Goal: Find contact information: Find contact information

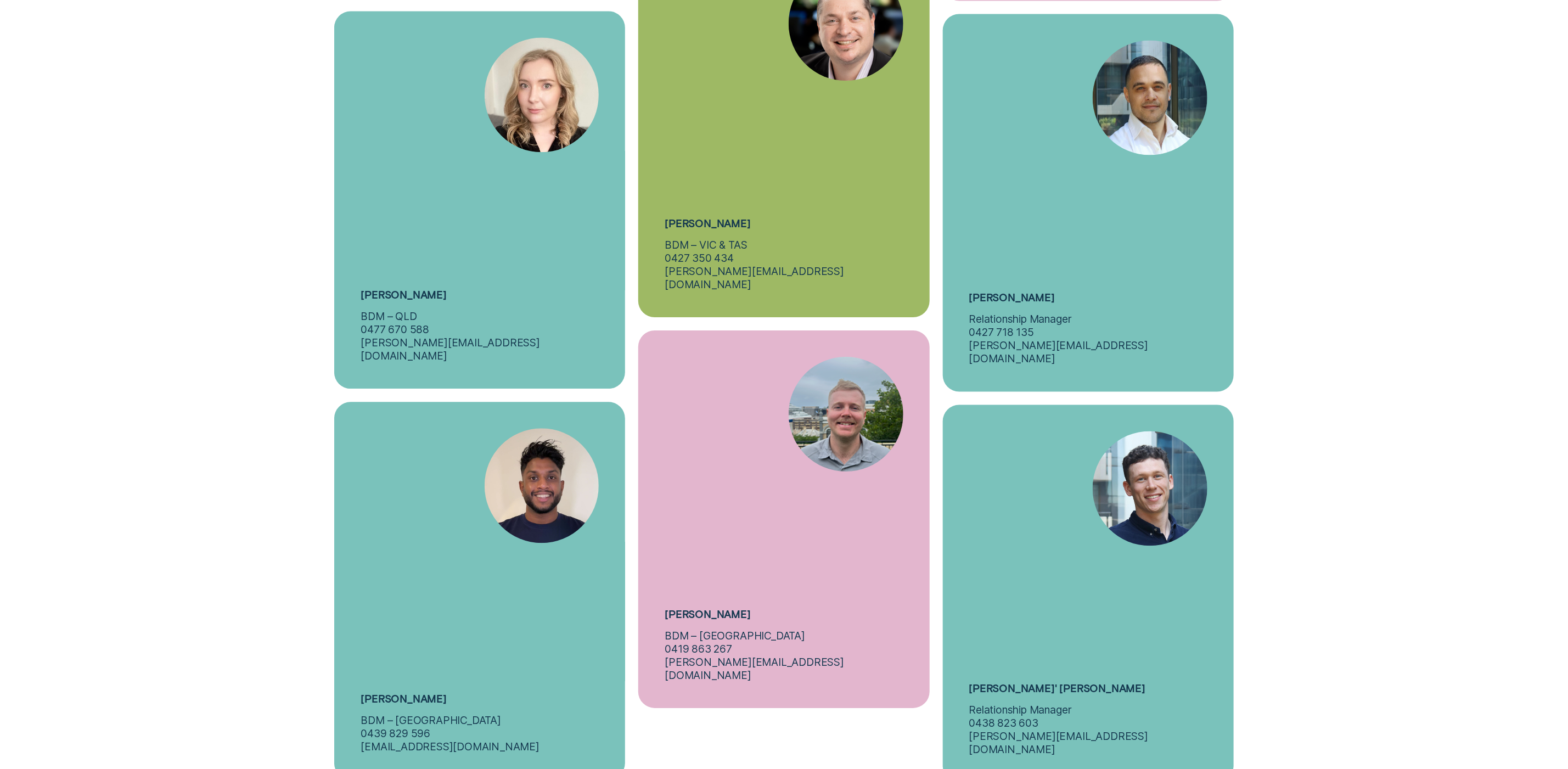
scroll to position [5228, 0]
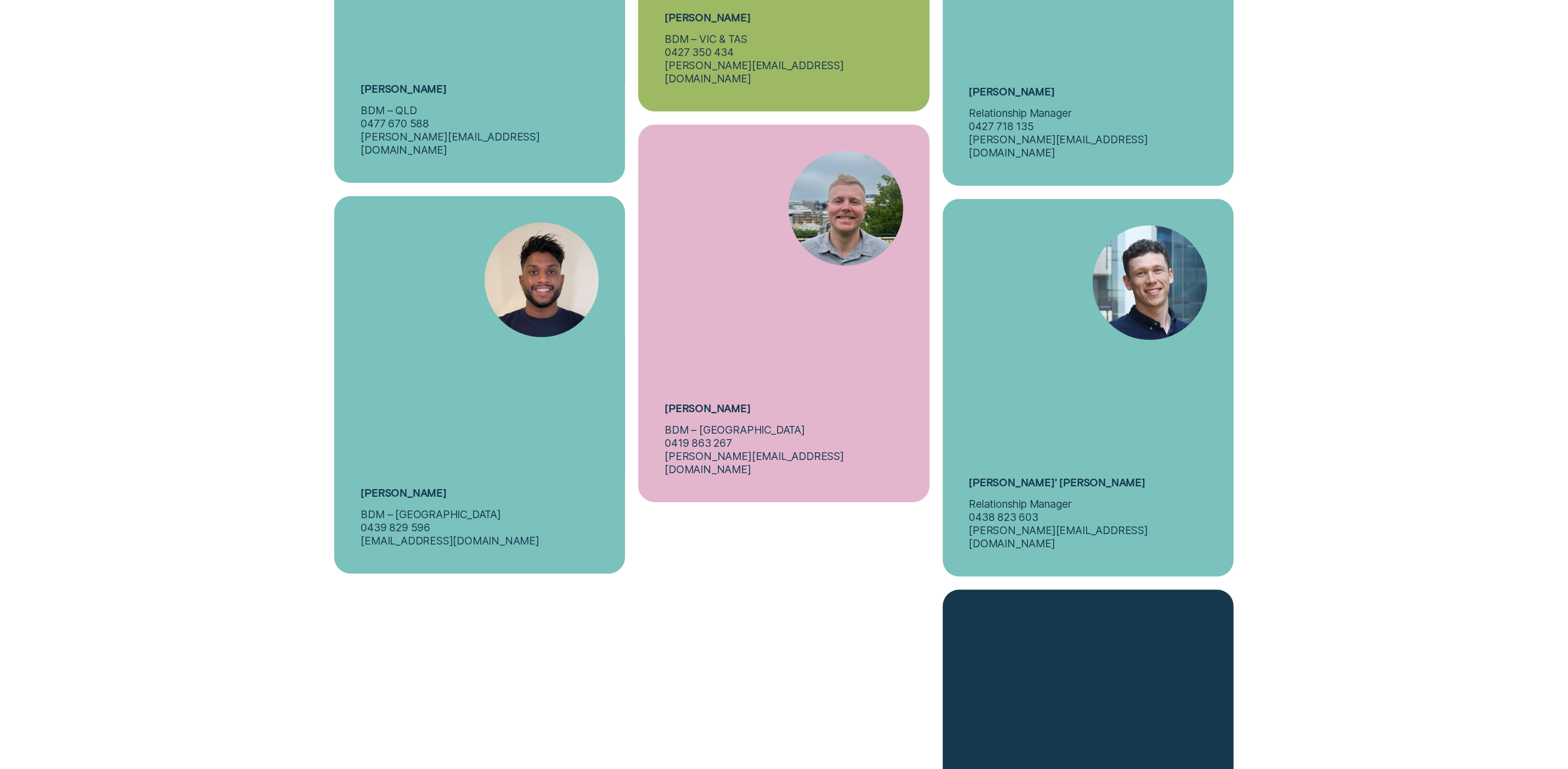
click at [996, 476] on h5 "Tomas' Forde" at bounding box center [1058, 482] width 177 height 13
copy h5 "Tomas' Forde"
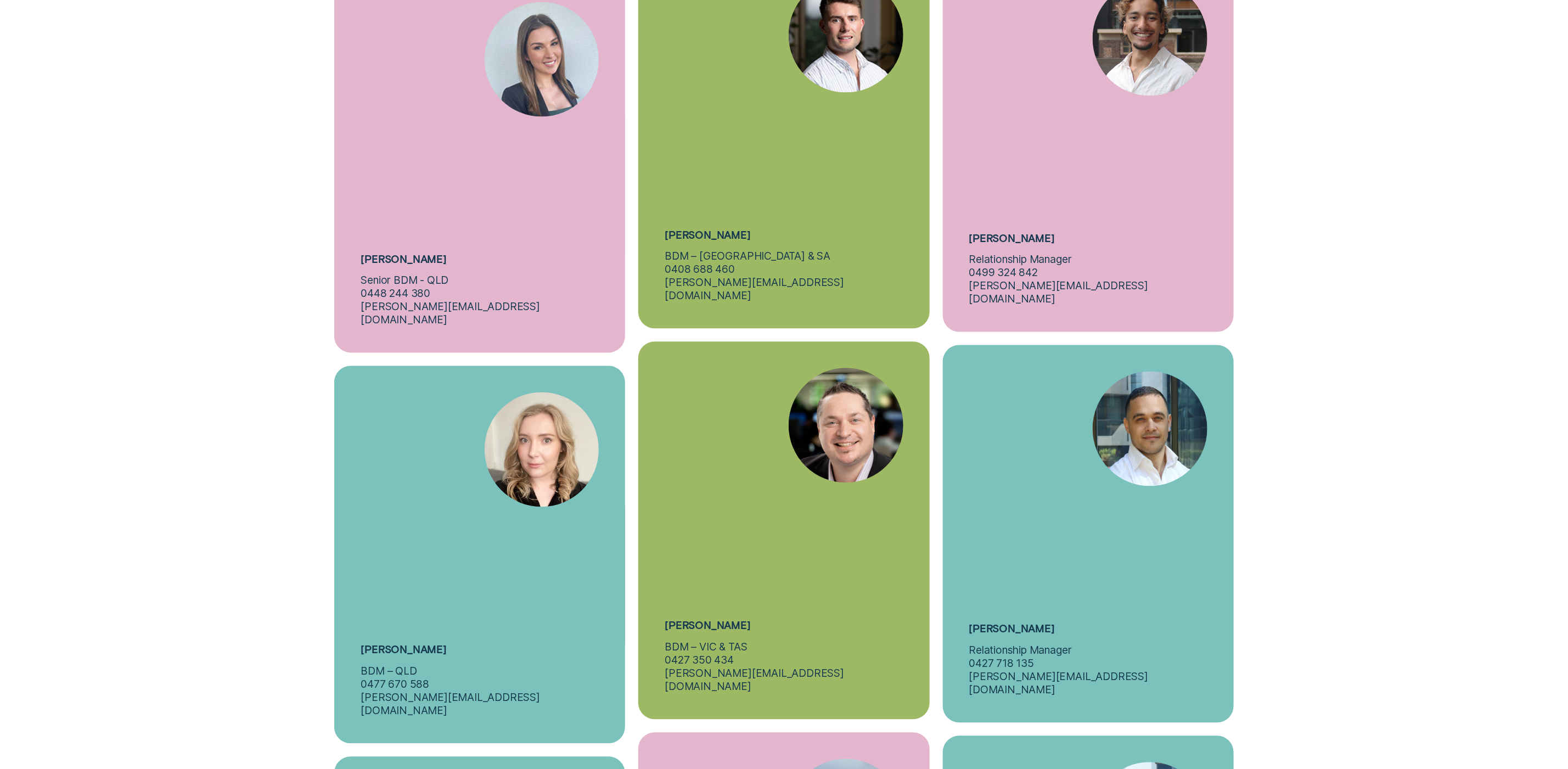
scroll to position [4876, 0]
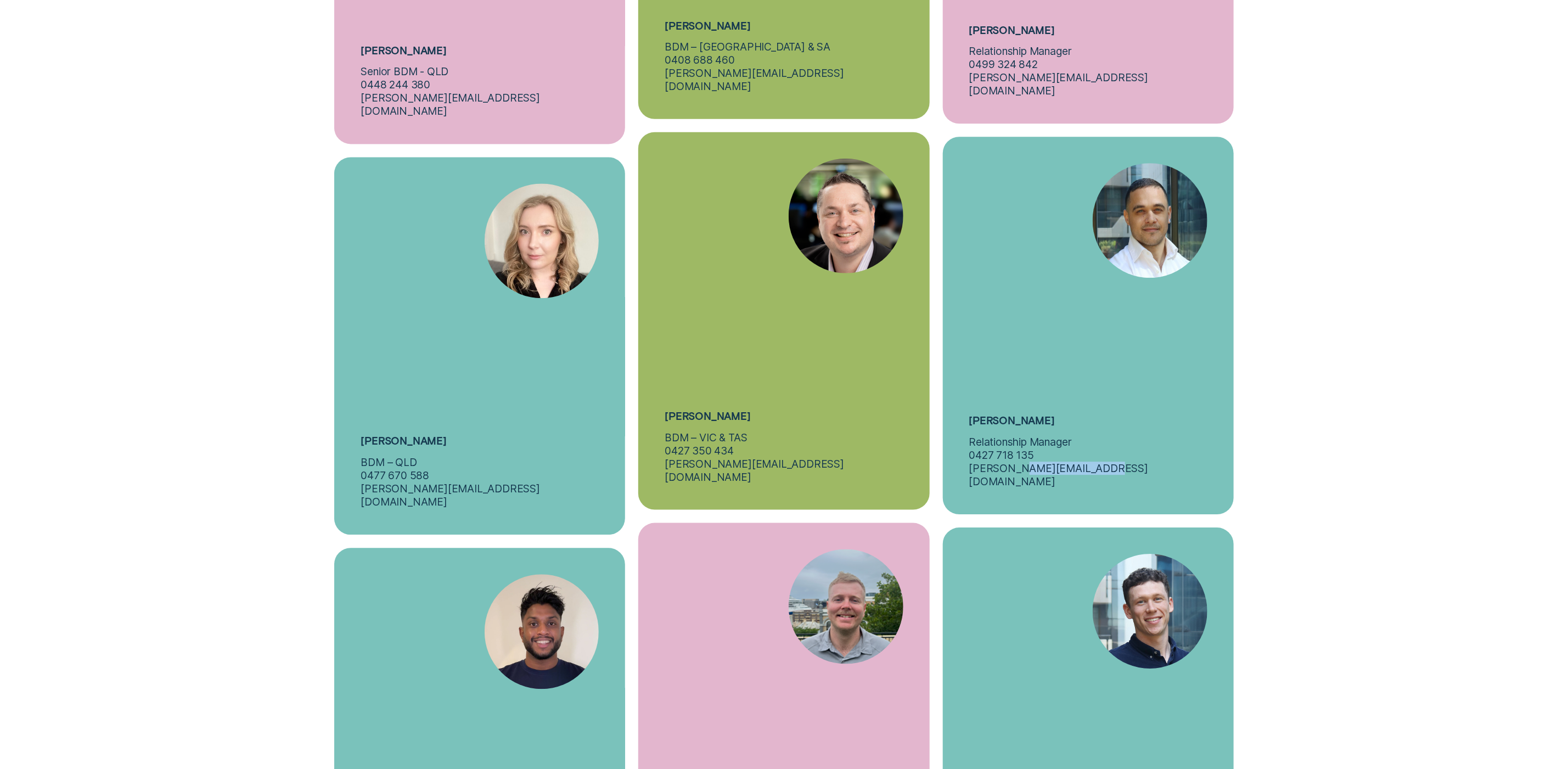
drag, startPoint x: 1107, startPoint y: 467, endPoint x: 1006, endPoint y: 464, distance: 101.0
click at [1006, 463] on div "Alexei Billington Relationship Manager 0427 718 135 a.billington@wisr.com.au" at bounding box center [1088, 325] width 291 height 377
click at [1005, 464] on p "a.billington@wisr.com.au" at bounding box center [1089, 476] width 238 height 27
drag, startPoint x: 1094, startPoint y: 460, endPoint x: 967, endPoint y: 463, distance: 127.0
click at [967, 463] on div "Alexei Billington Relationship Manager 0427 718 135 a.billington@wisr.com.au" at bounding box center [1088, 325] width 291 height 377
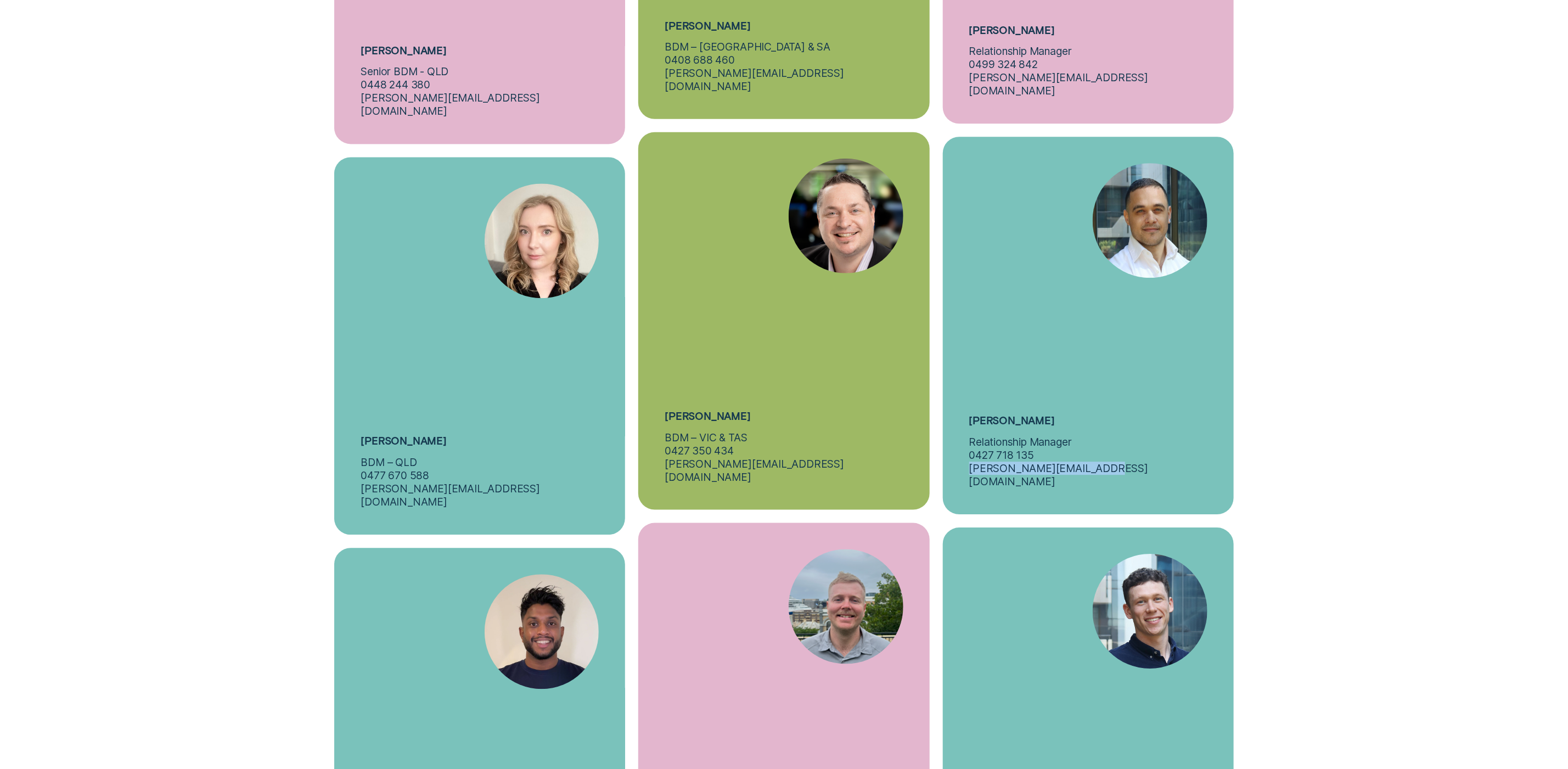
copy p "a.billington@wisr.com.au"
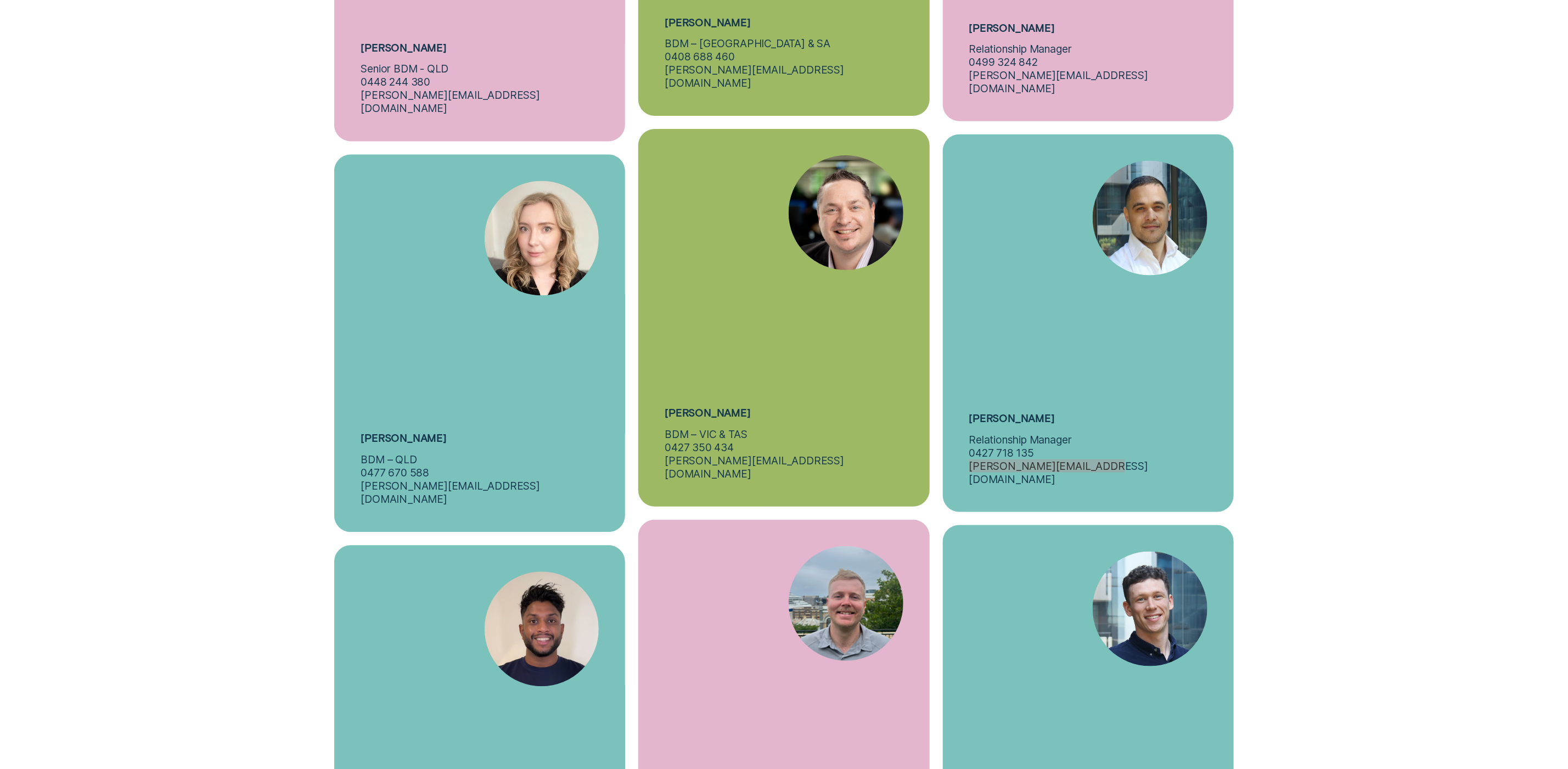
scroll to position [4880, 0]
click at [1006, 445] on p "0427 718 135" at bounding box center [1002, 452] width 66 height 13
copy p "0427 718 135"
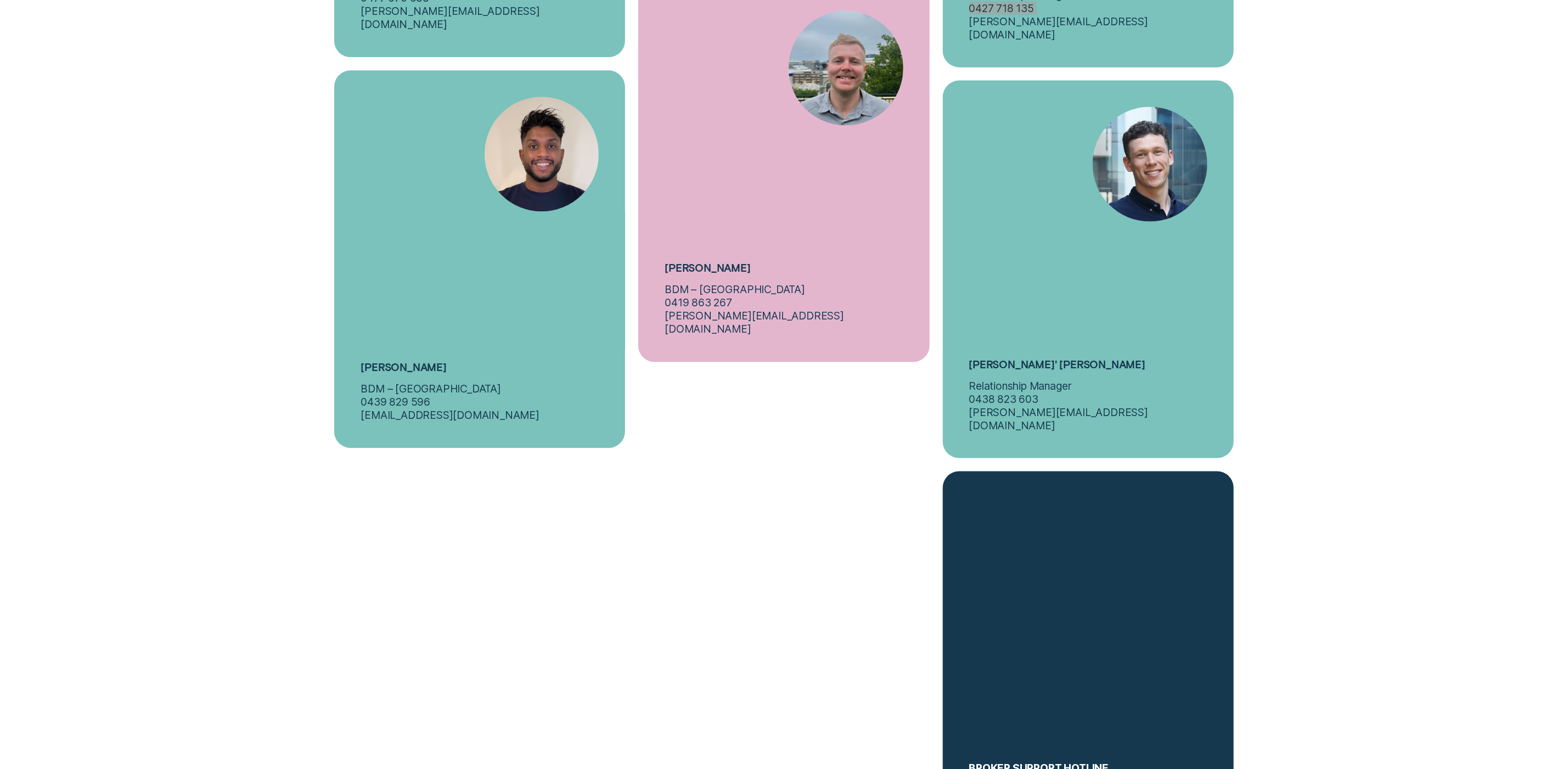
scroll to position [5357, 0]
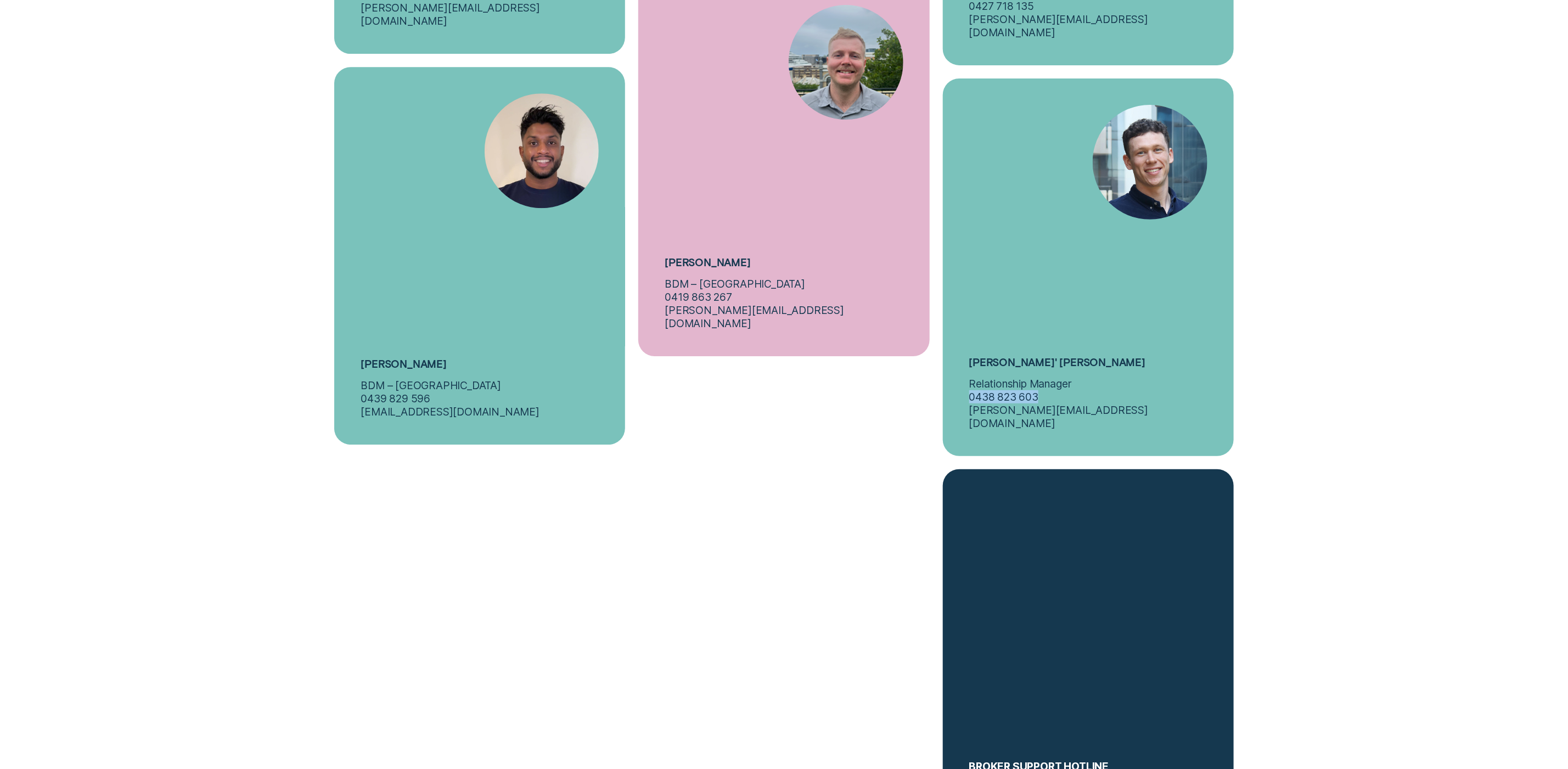
drag, startPoint x: 1039, startPoint y: 390, endPoint x: 955, endPoint y: 389, distance: 84.0
click at [955, 389] on div "Tomas' Forde Relationship Manager 0438 823 603 t.forde@wisr.com.au" at bounding box center [1088, 267] width 291 height 377
copy p "0438 823 603"
drag, startPoint x: 1055, startPoint y: 404, endPoint x: 955, endPoint y: 397, distance: 100.2
click at [955, 397] on div "Tomas' Forde Relationship Manager 0438 823 603 t.forde@wisr.com.au" at bounding box center [1088, 267] width 291 height 377
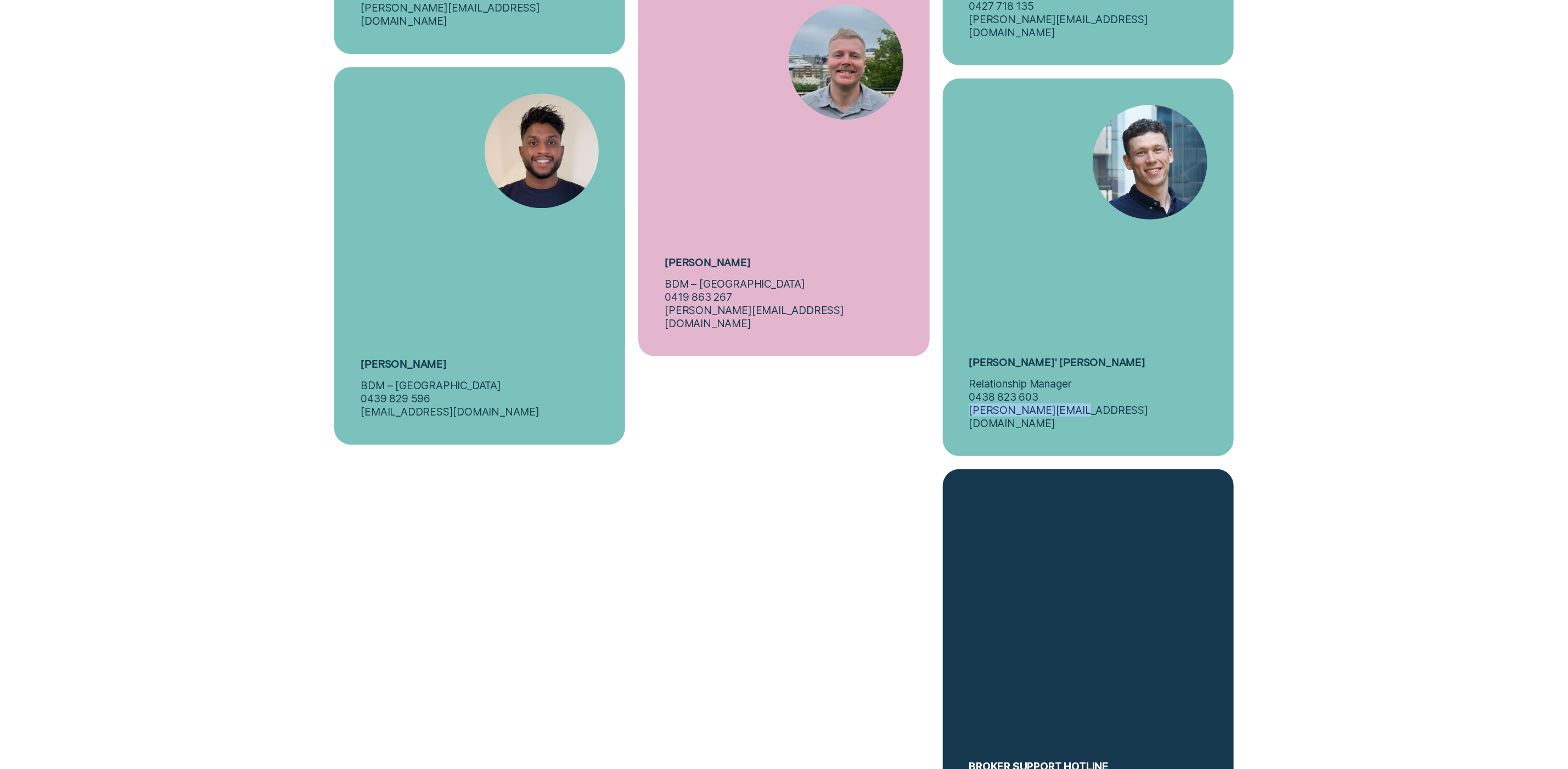
copy p "t.forde@wisr.com.au"
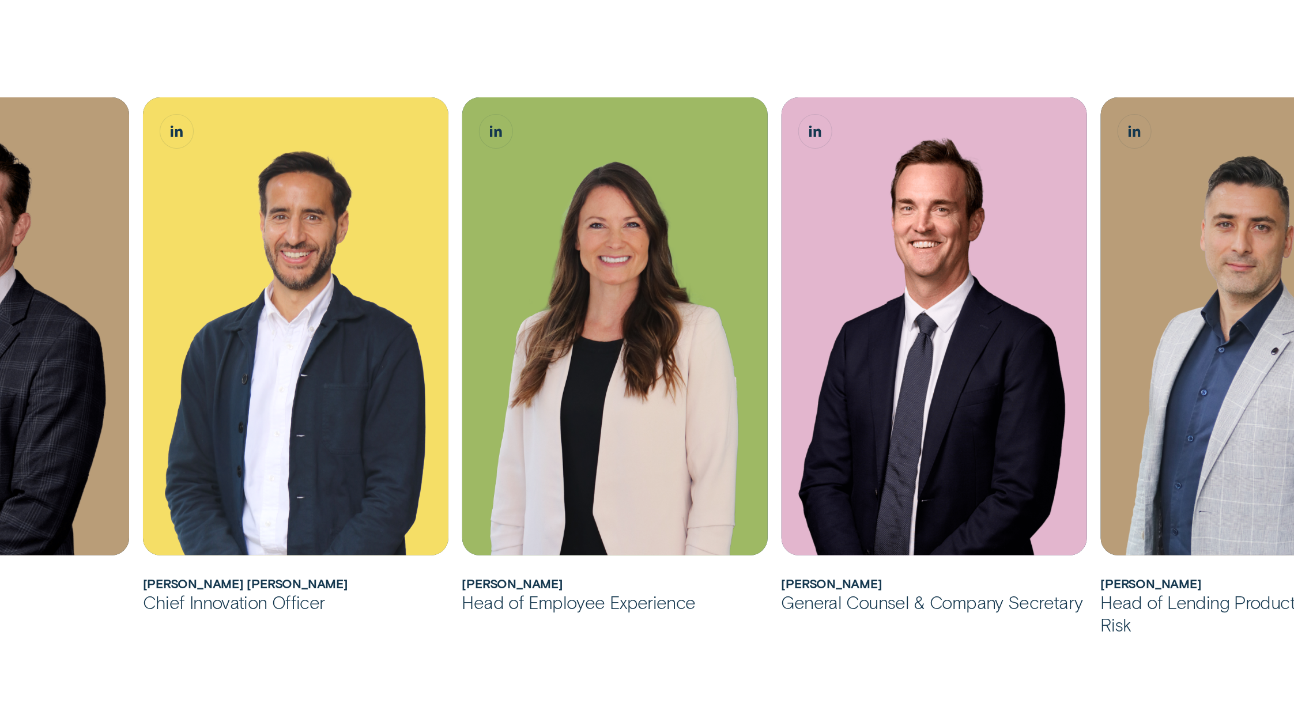
scroll to position [913, 0]
